Goal: Task Accomplishment & Management: Manage account settings

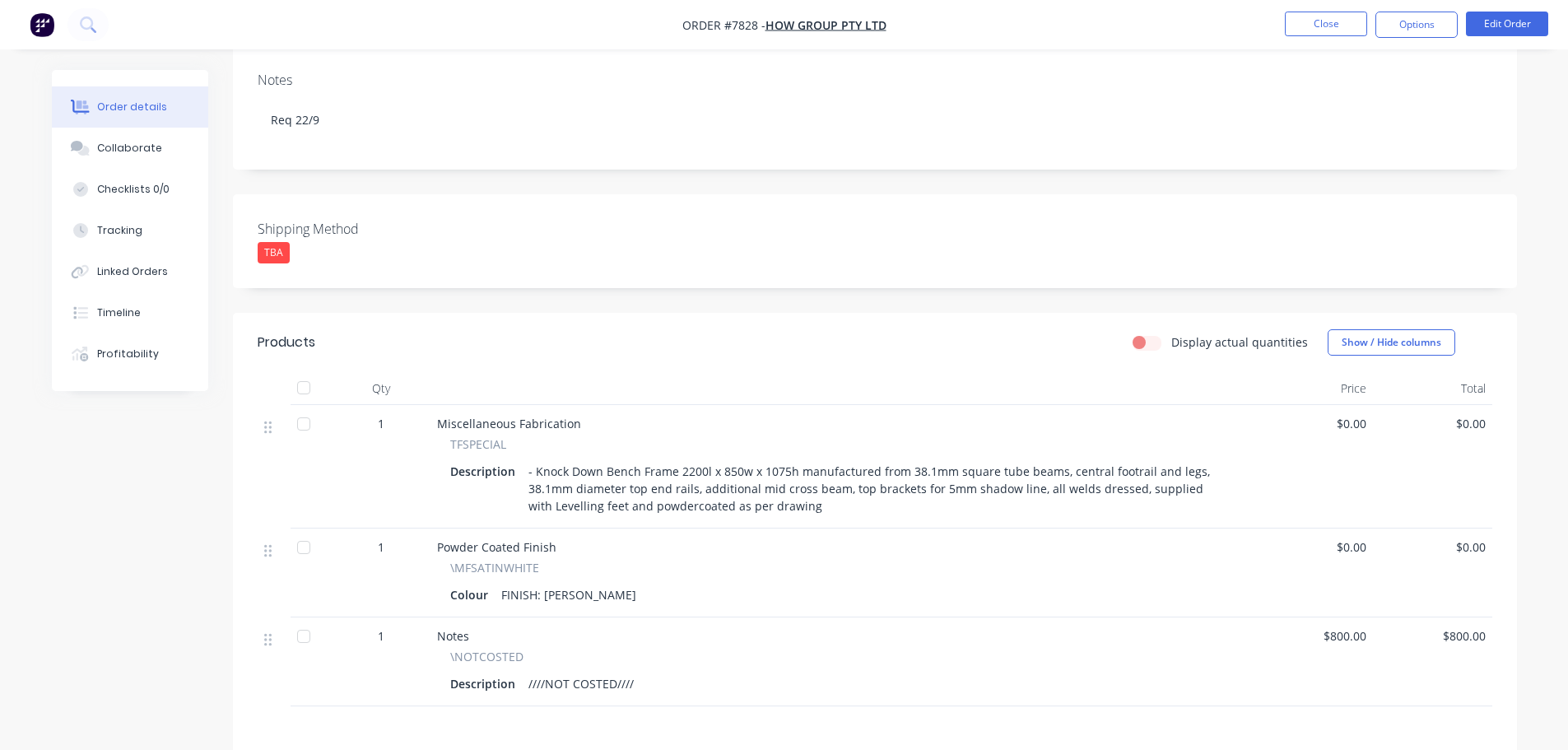
scroll to position [247, 0]
click at [108, 147] on div "Collaborate" at bounding box center [130, 148] width 65 height 15
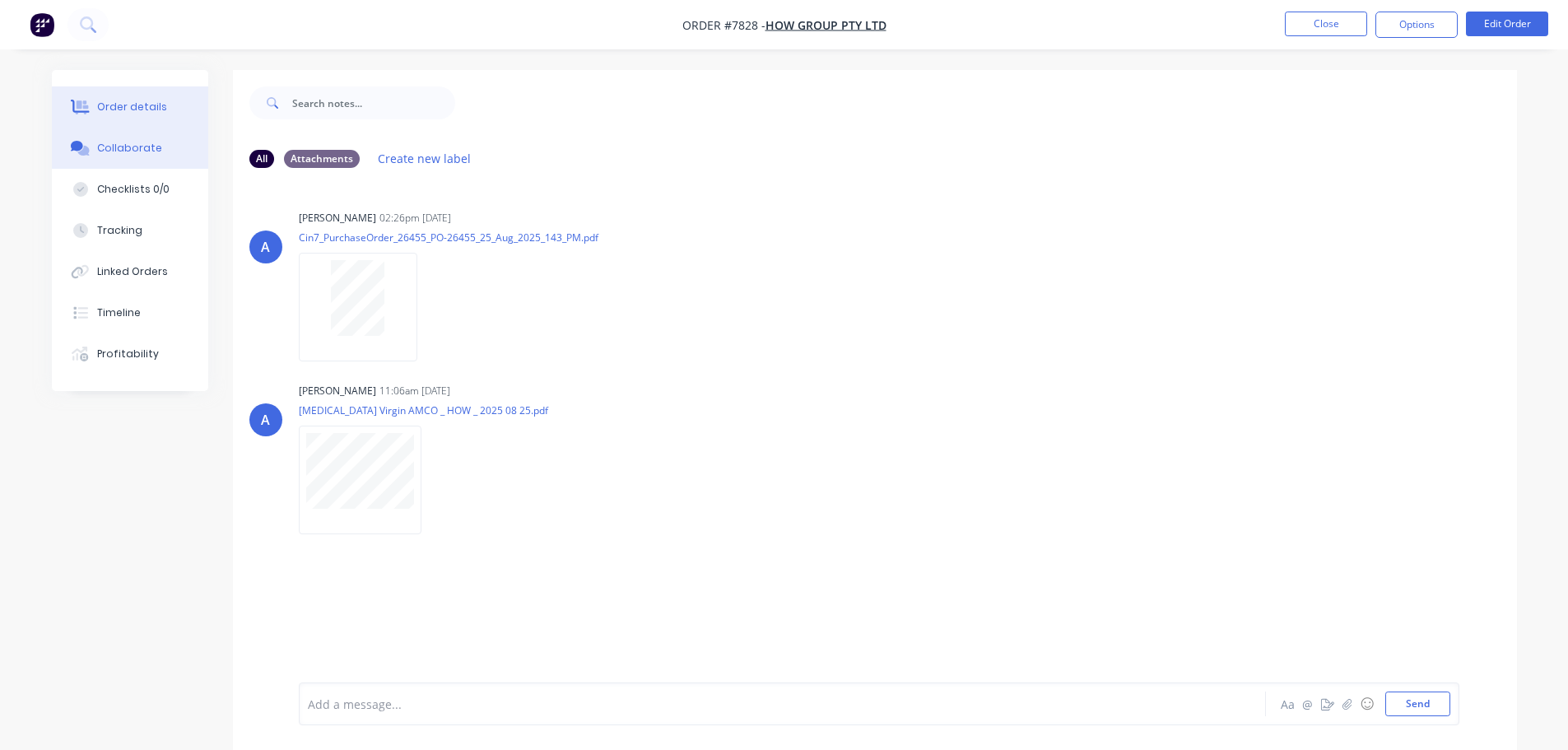
click at [98, 107] on div "Order details" at bounding box center [132, 107] width 70 height 15
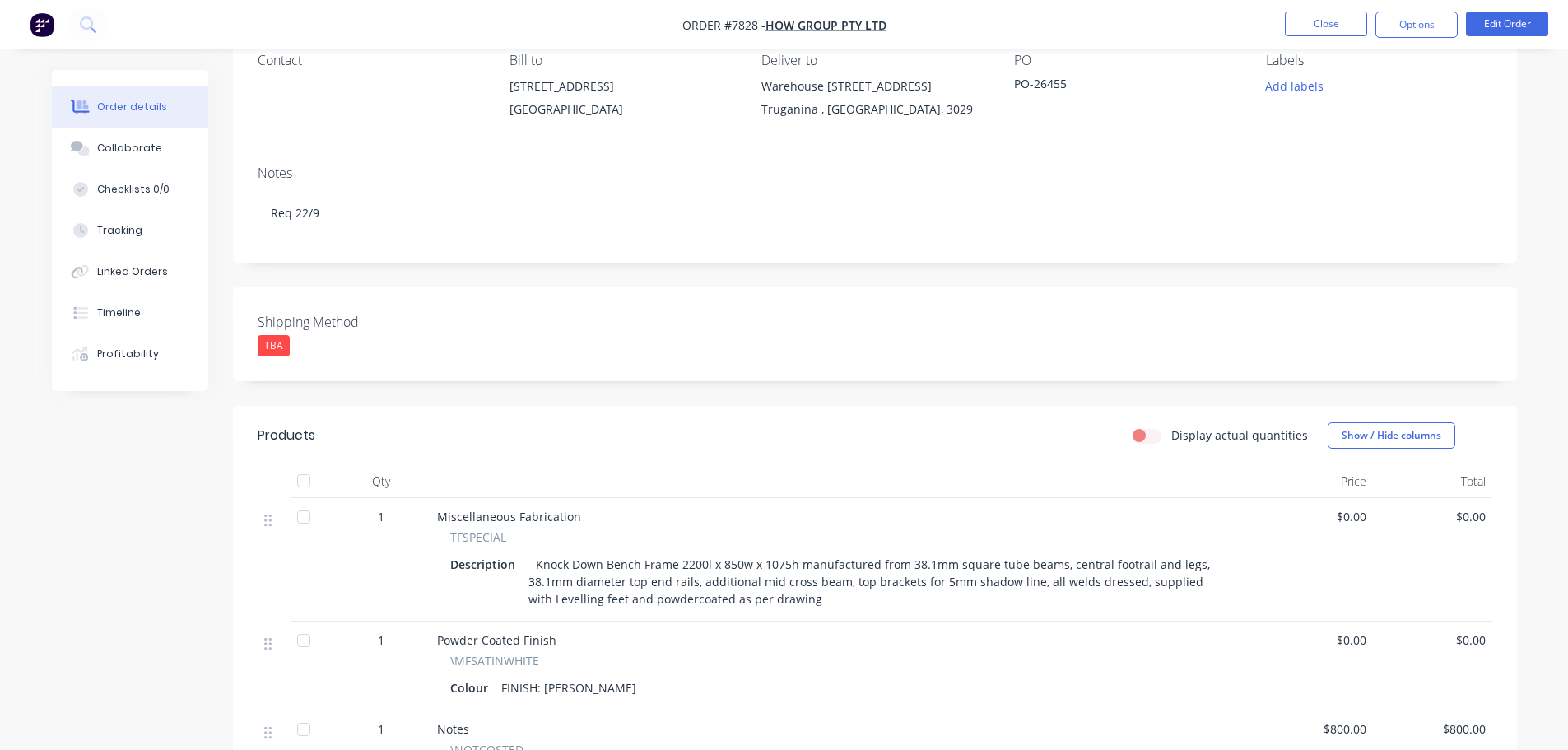
scroll to position [247, 0]
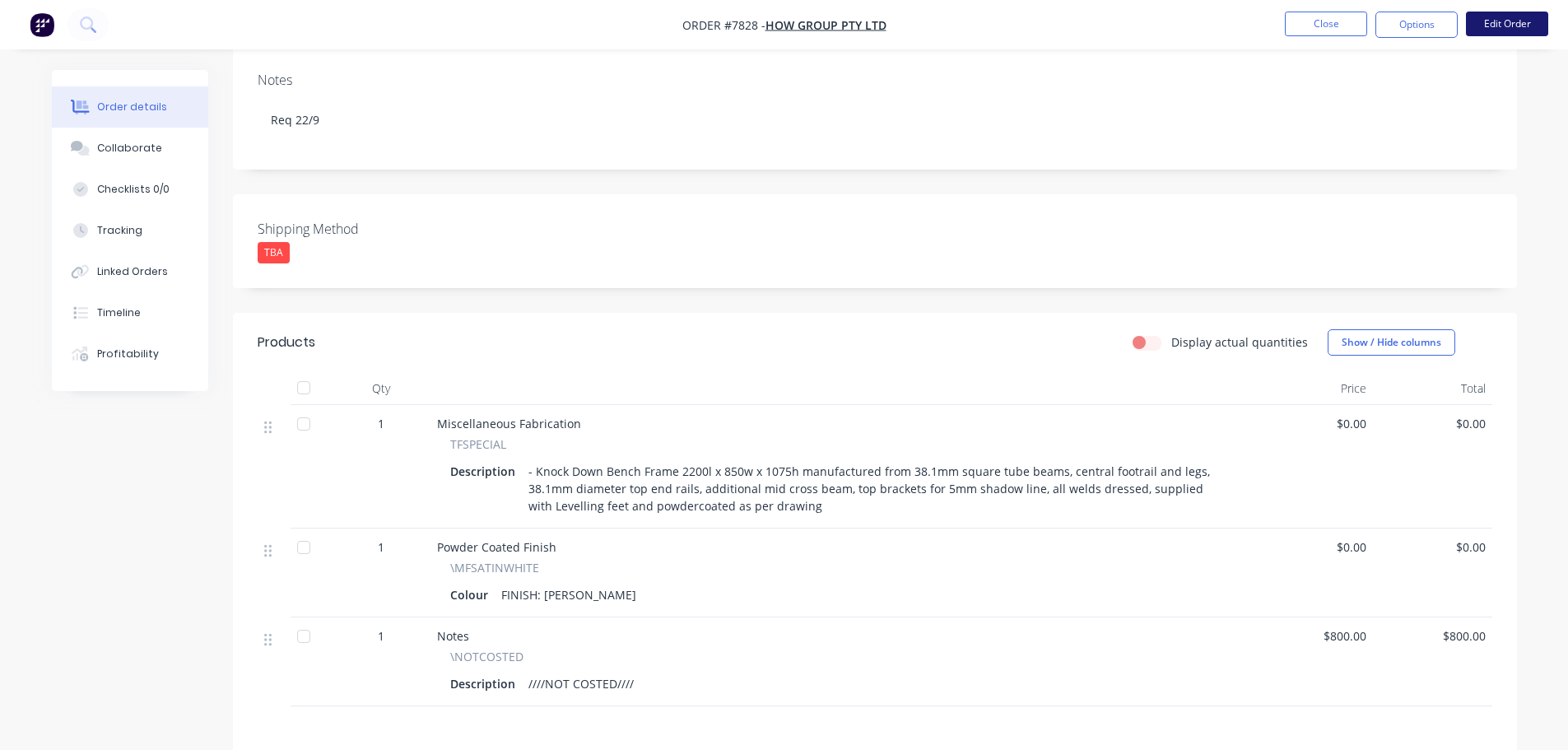
click at [1489, 18] on button "Edit Order" at bounding box center [1507, 23] width 82 height 24
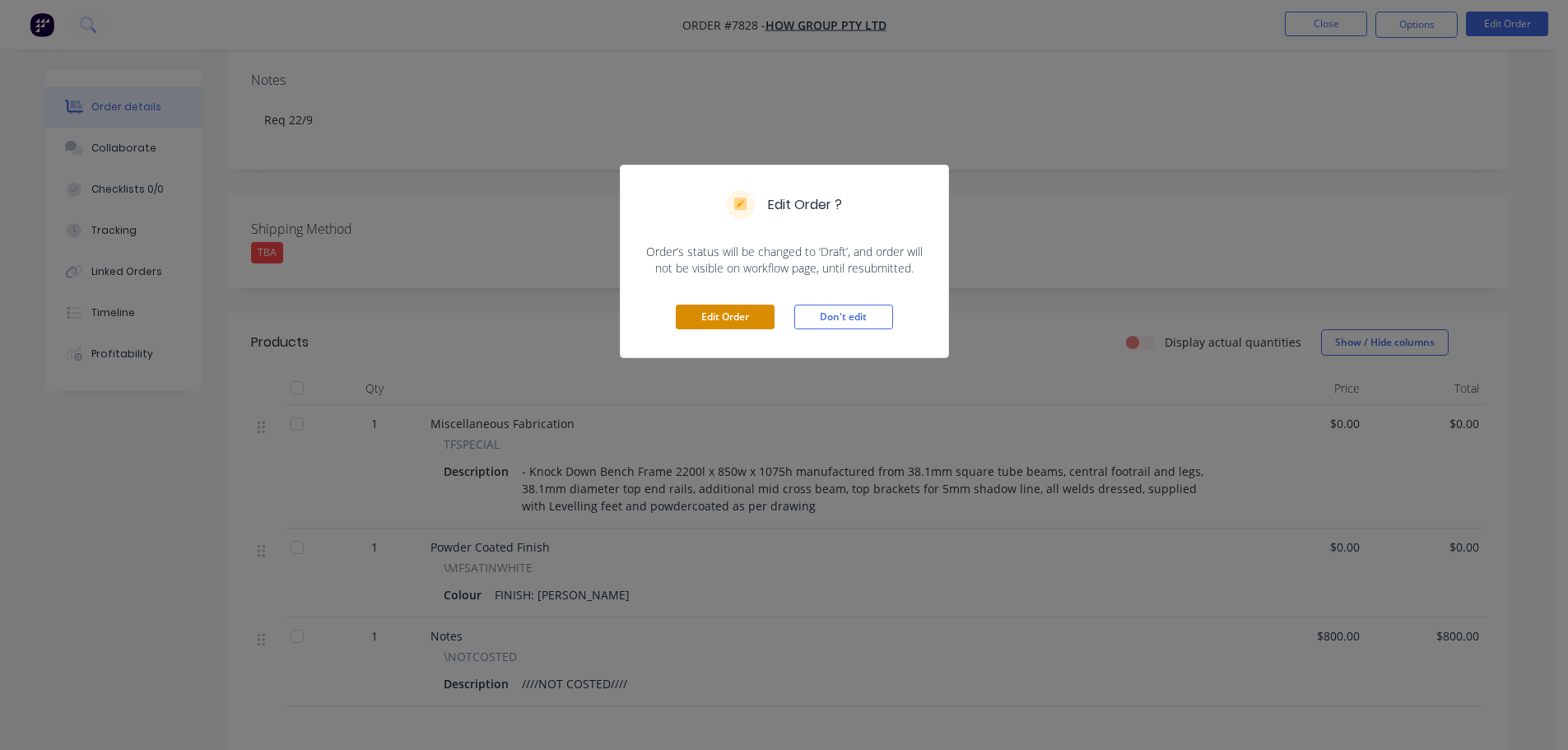
click at [740, 310] on button "Edit Order" at bounding box center [725, 316] width 99 height 24
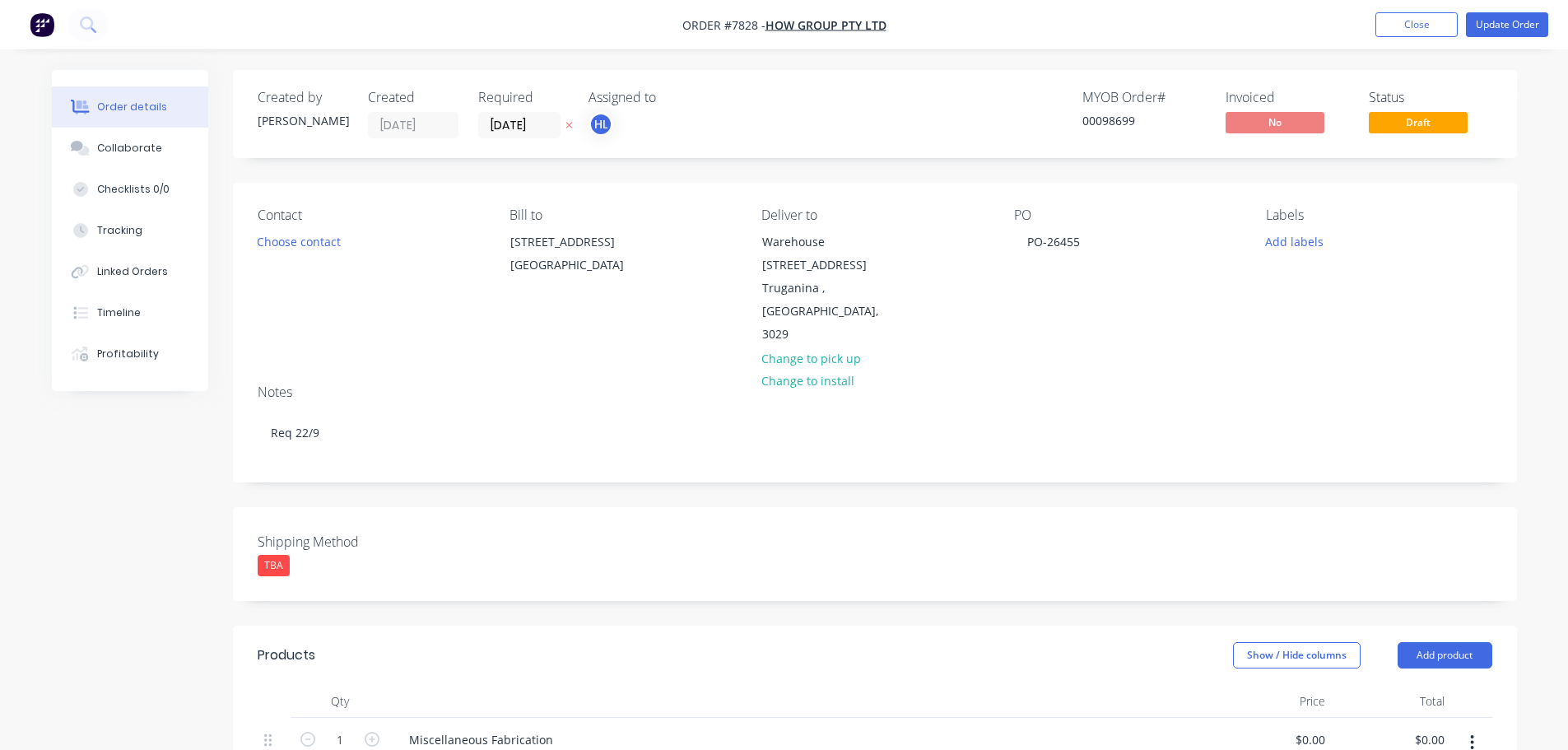
scroll to position [82, 0]
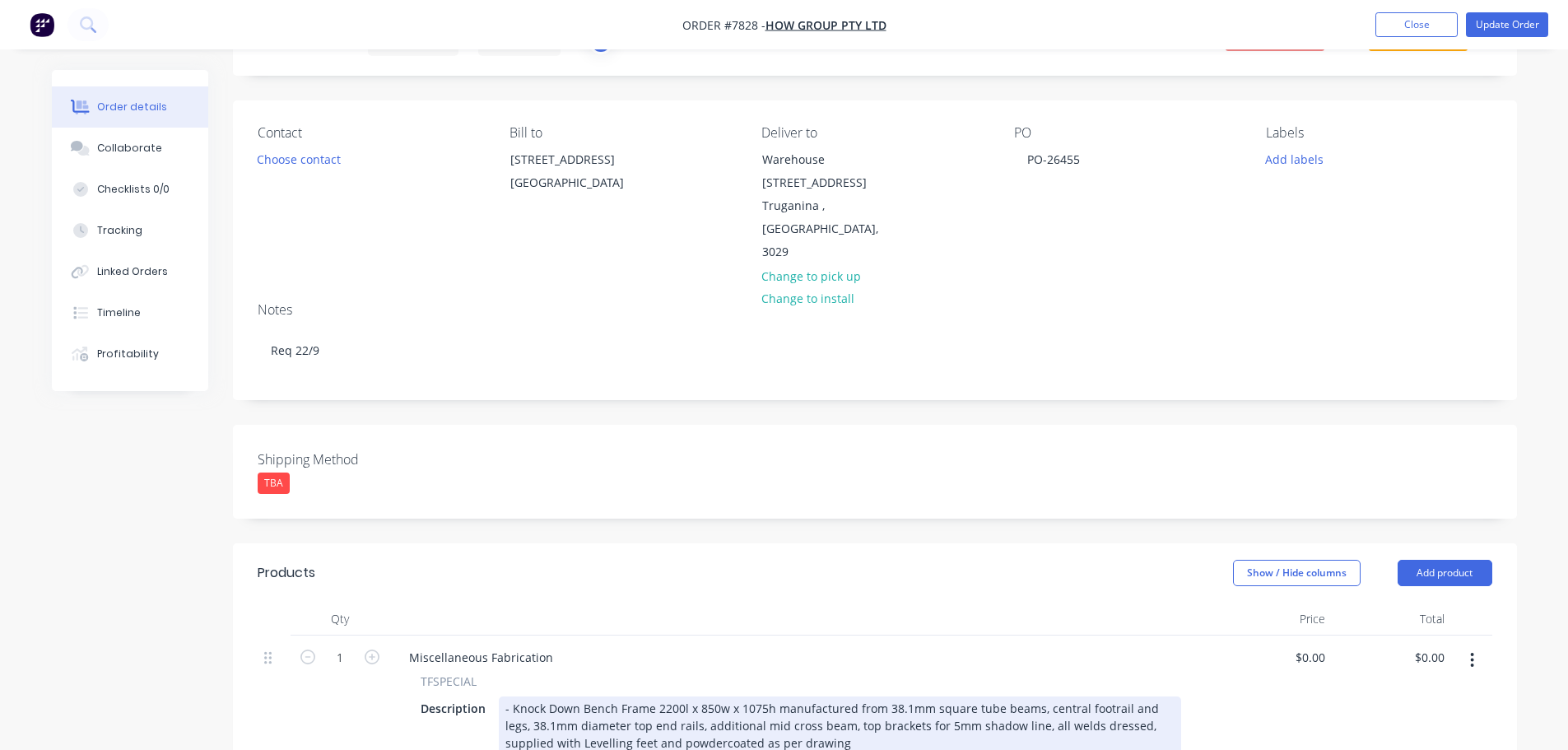
click at [766, 696] on div "- Knock Down Bench Frame 2200l x 850w x 1075h manufactured from 38.1mm square t…" at bounding box center [840, 726] width 683 height 59
drag, startPoint x: 1171, startPoint y: 661, endPoint x: 1042, endPoint y: 661, distance: 129.0
click at [1042, 696] on div "- Knock Down Bench Frame 2200l x 850w x 1263h manufactured from 38.1mm square t…" at bounding box center [840, 726] width 683 height 59
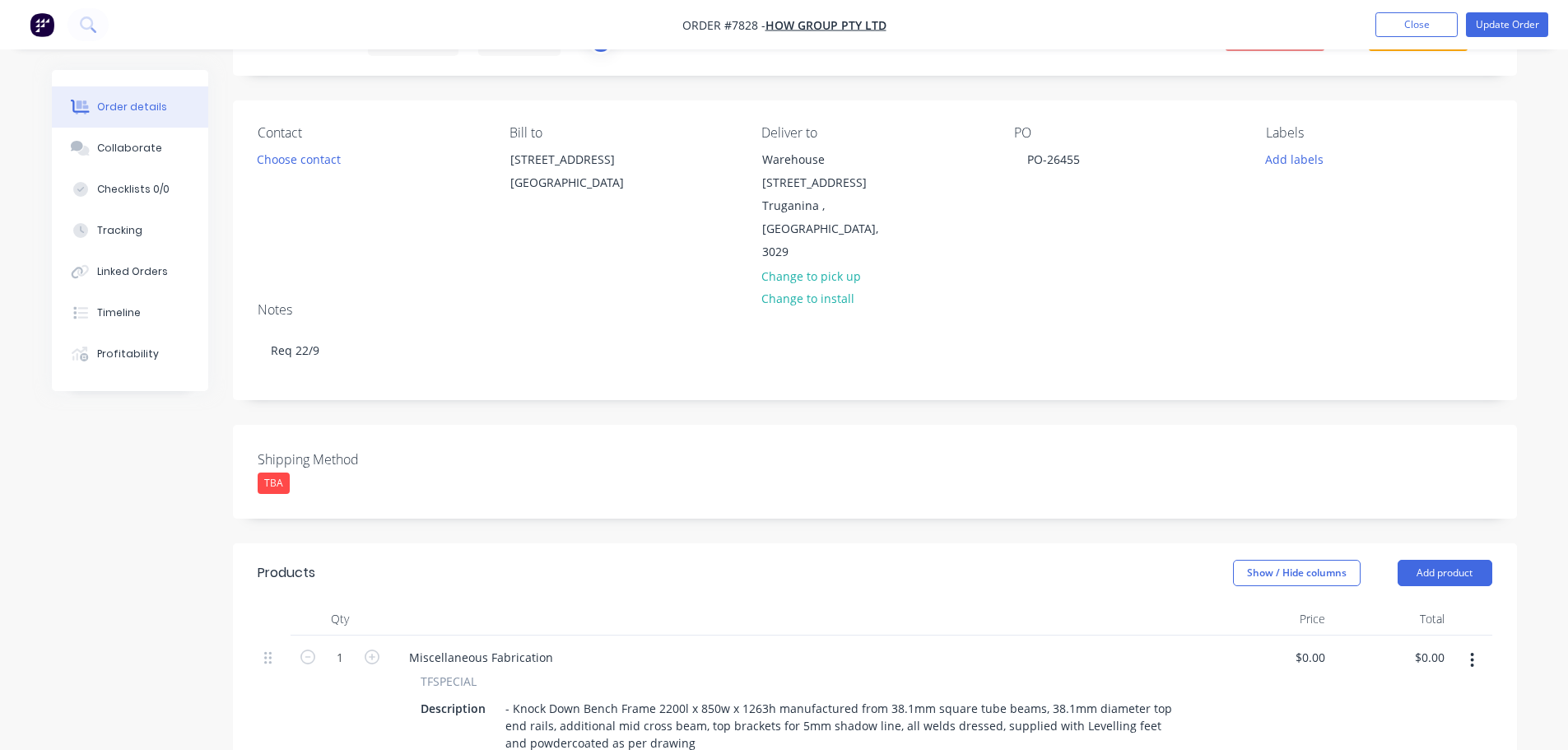
click at [766, 560] on div "Show / Hide columns Add product" at bounding box center [1005, 572] width 972 height 26
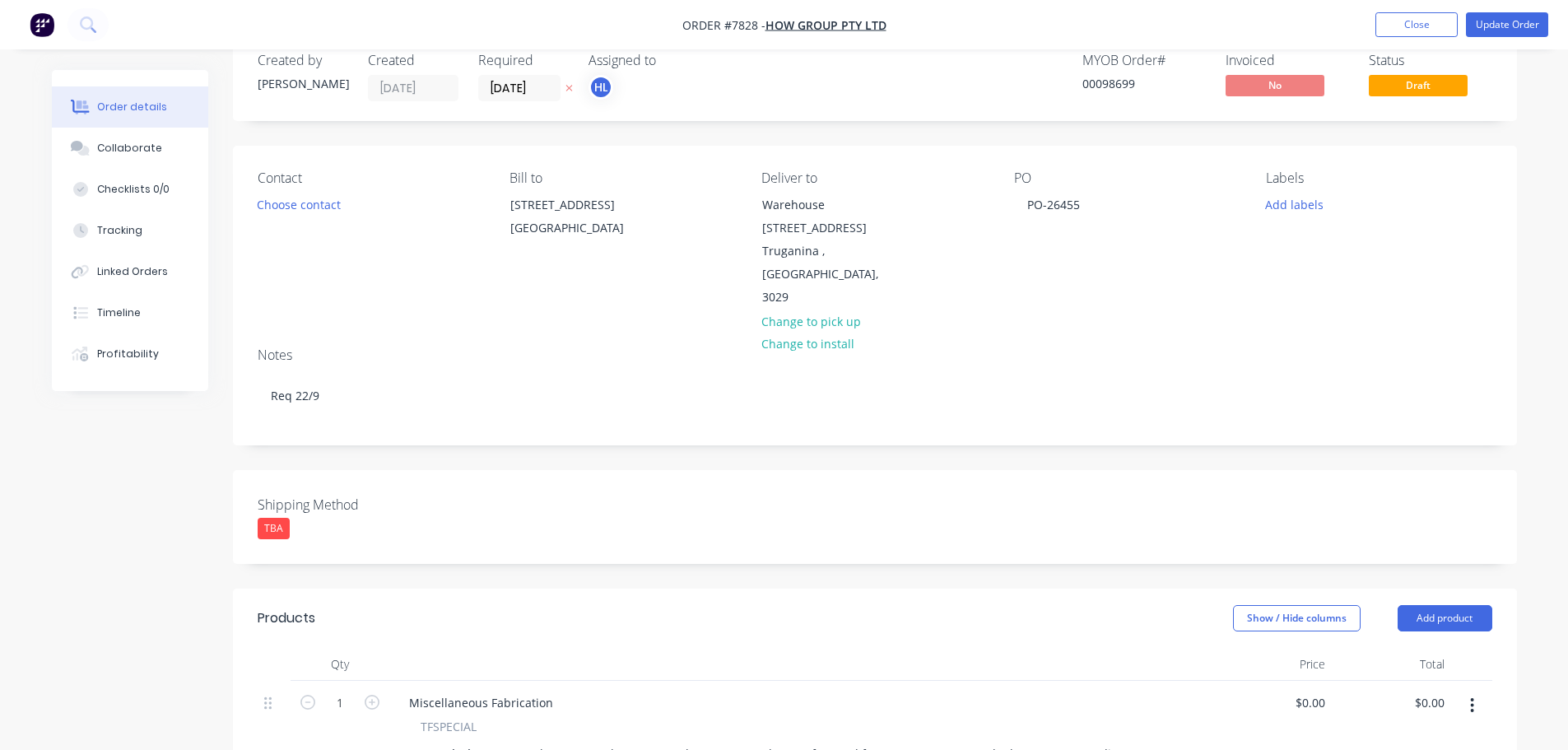
scroll to position [0, 0]
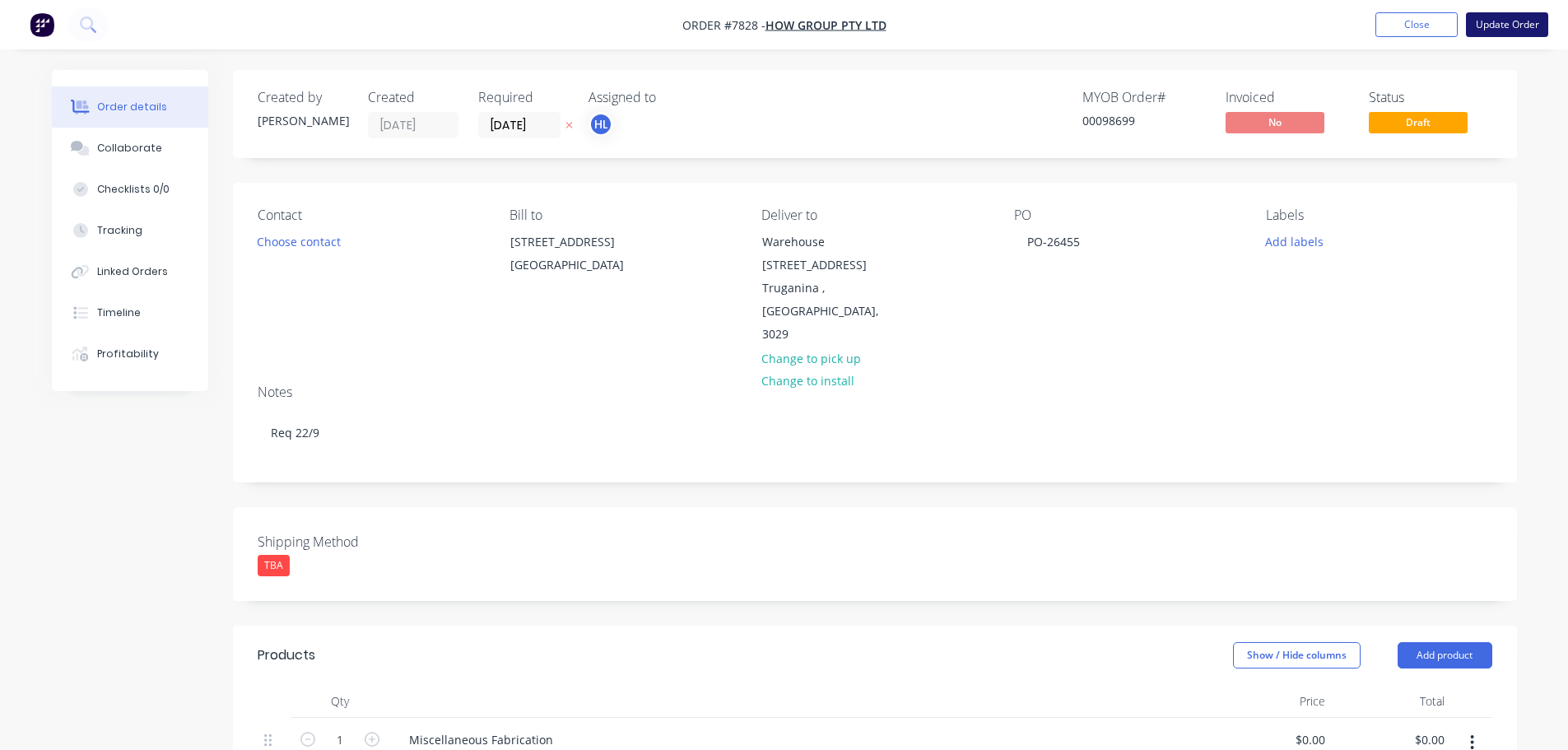
click at [1519, 31] on button "Update Order" at bounding box center [1507, 24] width 82 height 24
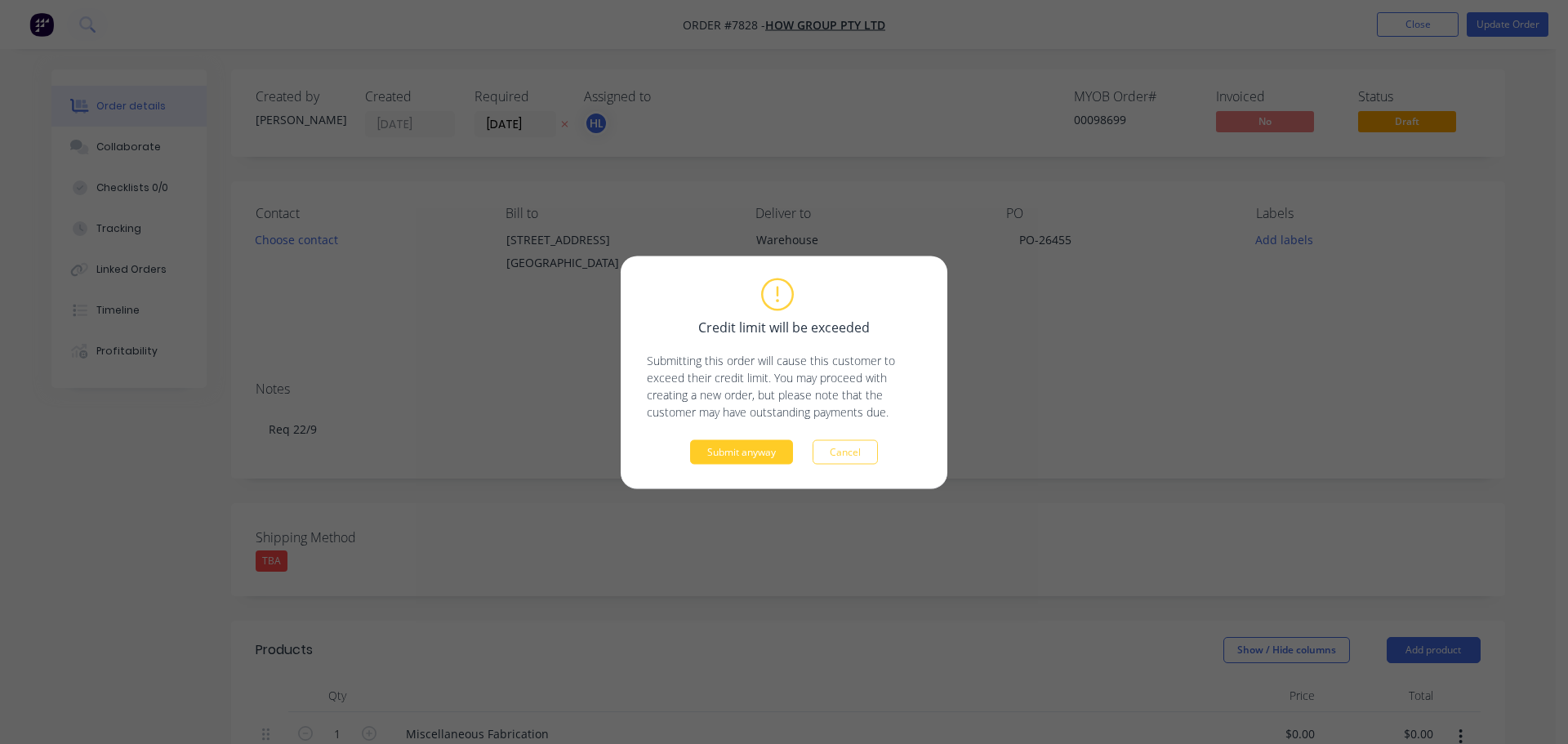
click at [766, 448] on button "Submit anyway" at bounding box center [742, 451] width 103 height 24
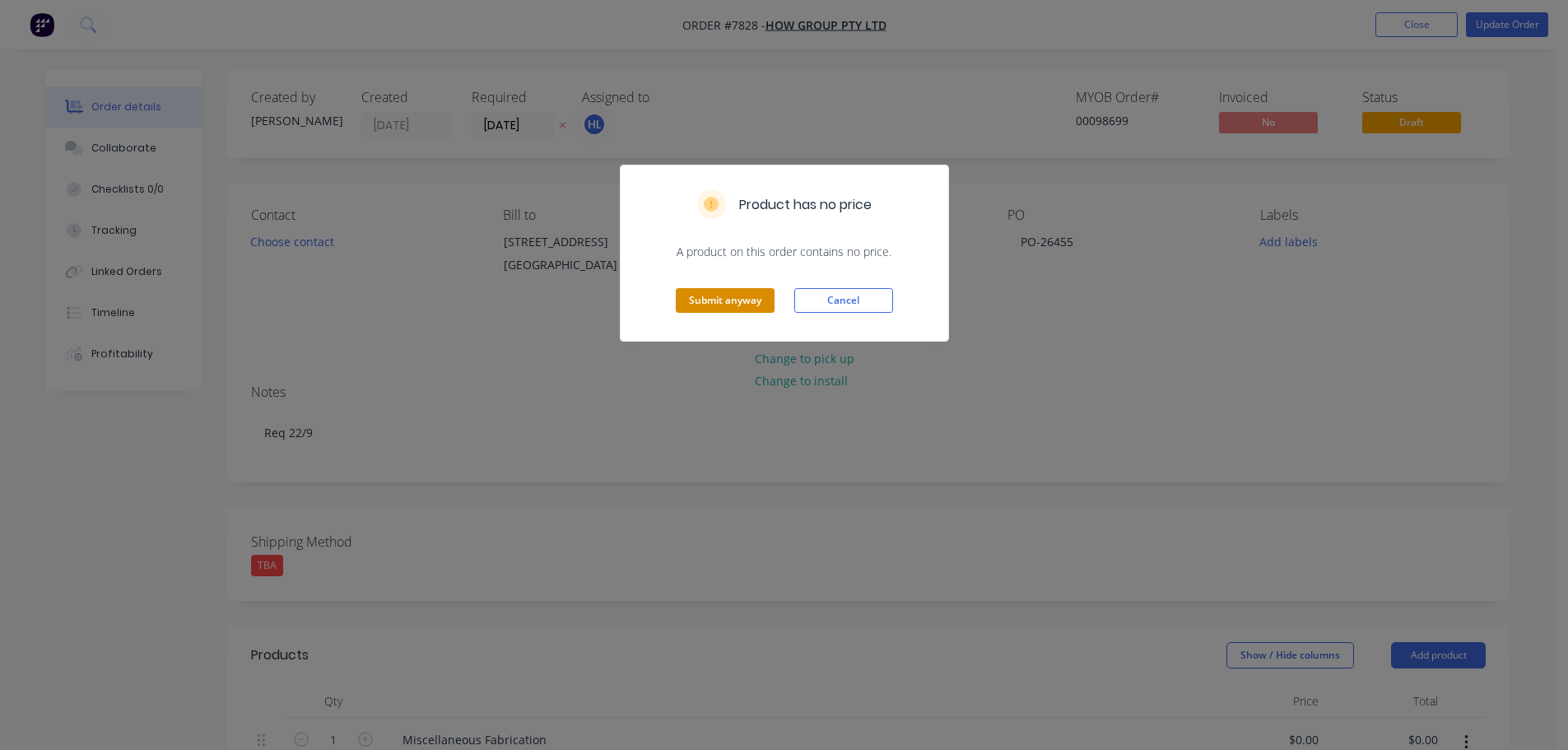
click at [719, 297] on button "Submit anyway" at bounding box center [725, 299] width 99 height 24
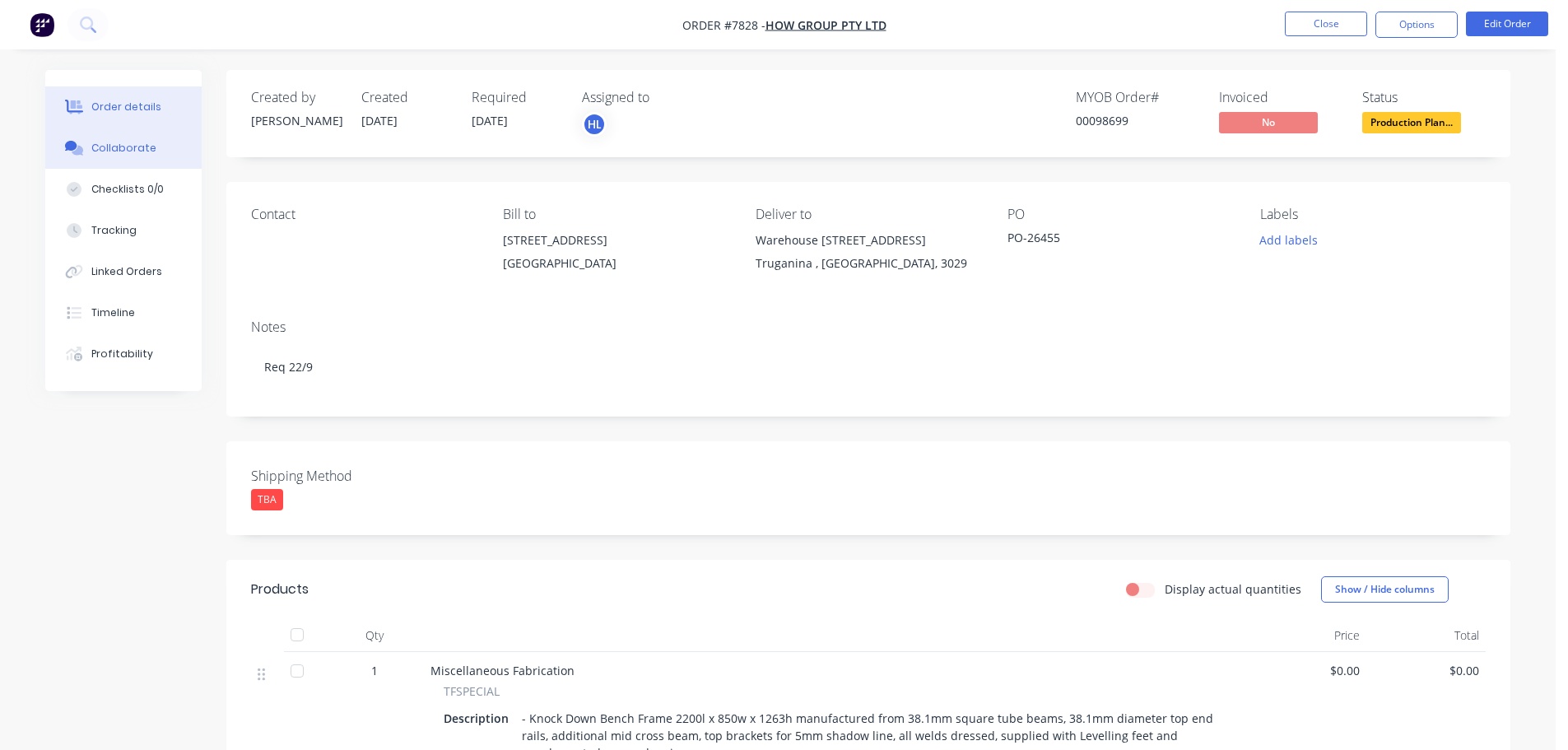
click at [107, 148] on div "Collaborate" at bounding box center [124, 148] width 65 height 15
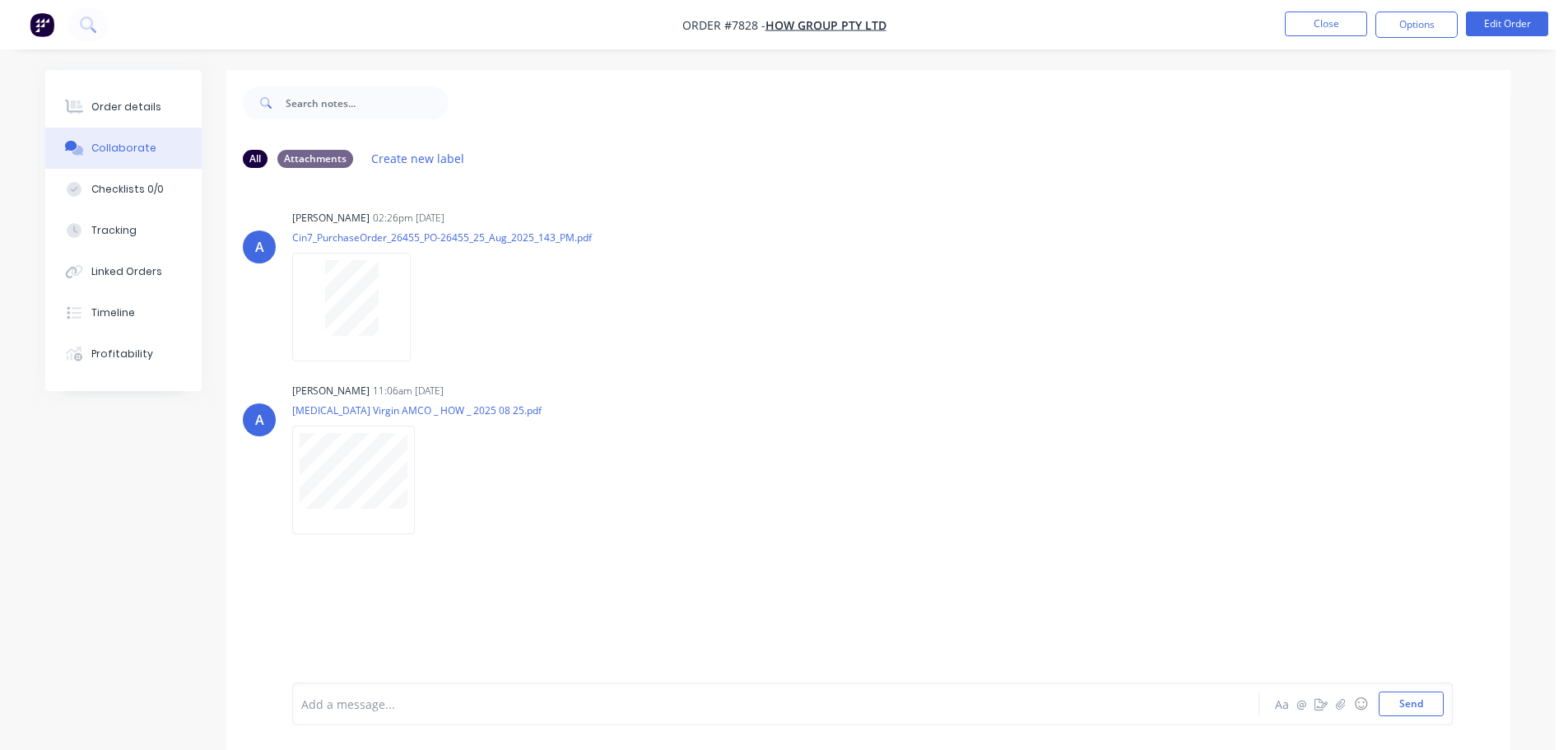
click at [351, 703] on div at bounding box center [729, 704] width 856 height 18
drag, startPoint x: 351, startPoint y: 703, endPoint x: 757, endPoint y: 554, distance: 432.5
click at [757, 554] on div "A [PERSON_NAME] 02:26pm [DATE] Cin7_PurchaseOrder_26455_PO-26455_25_Aug_2025_14…" at bounding box center [868, 432] width 1284 height 502
click at [368, 714] on div "Add a message..." at bounding box center [729, 703] width 857 height 24
click at [1399, 701] on button "Send" at bounding box center [1411, 703] width 65 height 24
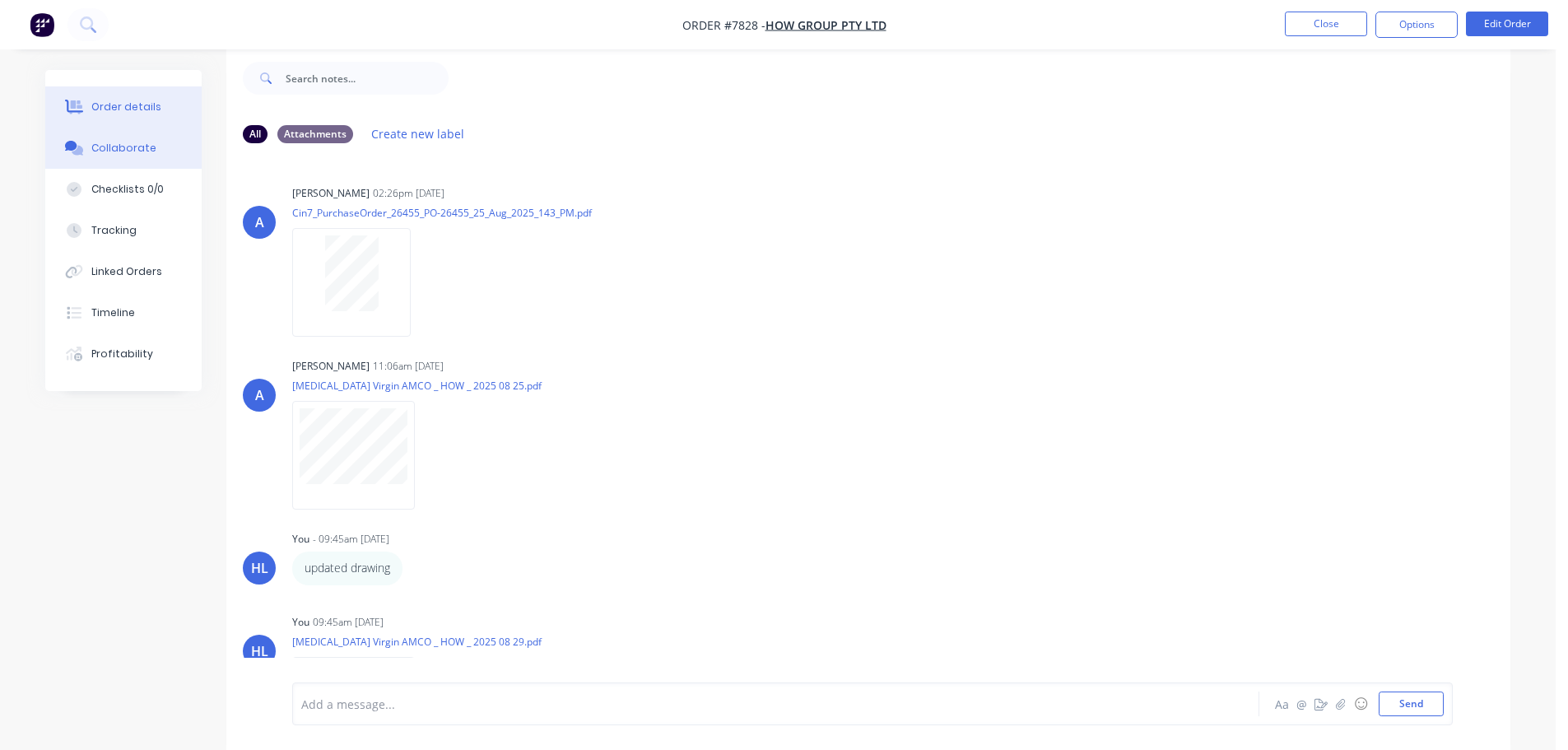
click at [106, 114] on button "Order details" at bounding box center [123, 107] width 156 height 41
